Goal: Transaction & Acquisition: Book appointment/travel/reservation

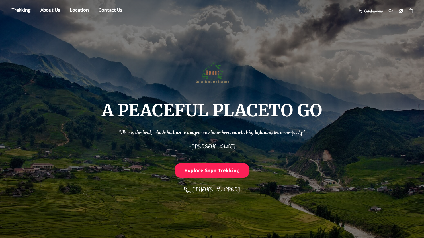
click at [211, 147] on span "[PERSON_NAME]" at bounding box center [213, 147] width 44 height 8
click at [231, 149] on span "[PERSON_NAME]" at bounding box center [213, 147] width 44 height 8
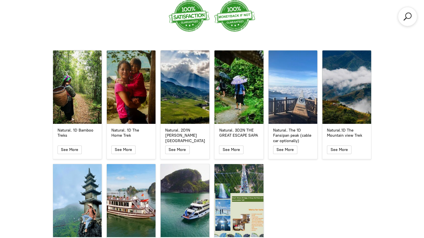
scroll to position [997, 0]
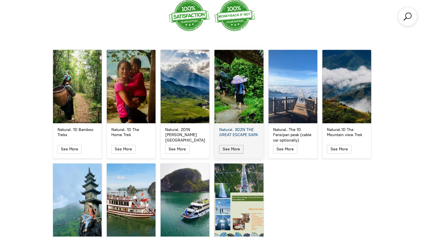
click at [237, 145] on button "See More" at bounding box center [231, 149] width 24 height 9
click at [236, 146] on span "See More" at bounding box center [231, 148] width 17 height 5
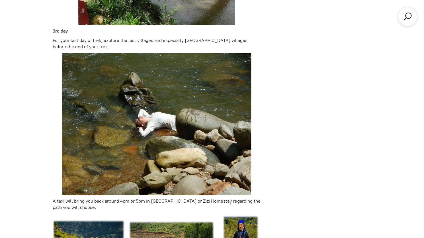
scroll to position [238, 0]
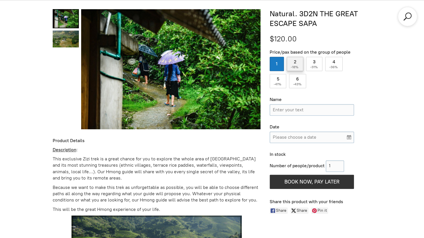
click at [295, 68] on span "-18%" at bounding box center [295, 67] width 9 height 4
click at [295, 68] on input "2 ( -18% )" at bounding box center [295, 64] width 17 height 14
radio input "true"
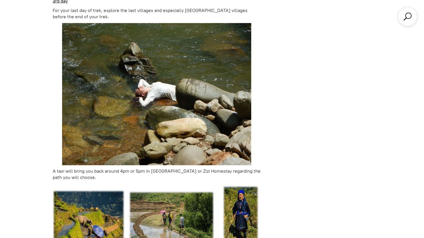
scroll to position [1032, 0]
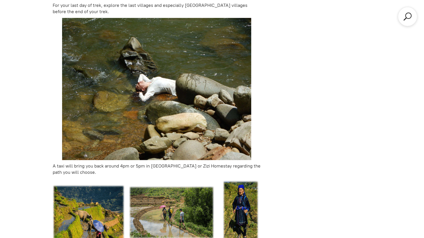
click at [122, 163] on p "A taxi will bring you back around 4pm or 5pm in [GEOGRAPHIC_DATA] or Zizi Homes…" at bounding box center [157, 169] width 208 height 13
click at [142, 163] on p "A taxi will bring you back around 4pm or 5pm in [GEOGRAPHIC_DATA] or Zizi Homes…" at bounding box center [157, 169] width 208 height 13
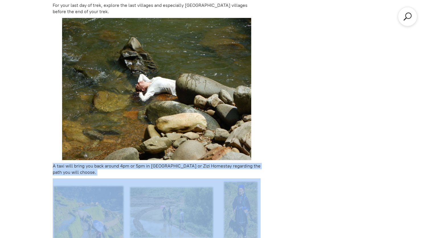
click at [142, 163] on p "A taxi will bring you back around 4pm or 5pm in [GEOGRAPHIC_DATA] or Zizi Homes…" at bounding box center [157, 169] width 208 height 13
click at [174, 163] on p "A taxi will bring you back around 4pm or 5pm in [GEOGRAPHIC_DATA] or Zizi Homes…" at bounding box center [157, 169] width 208 height 13
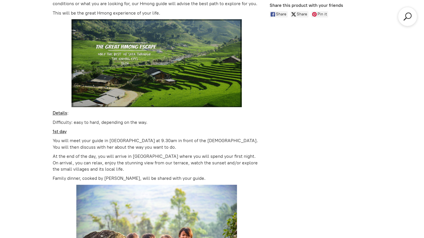
scroll to position [434, 0]
